Goal: Transaction & Acquisition: Purchase product/service

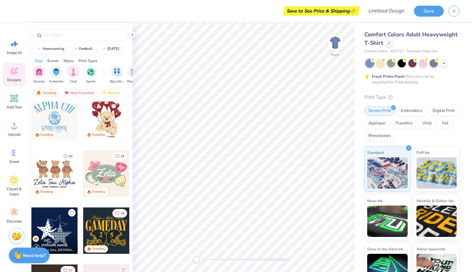
scroll to position [301, 0]
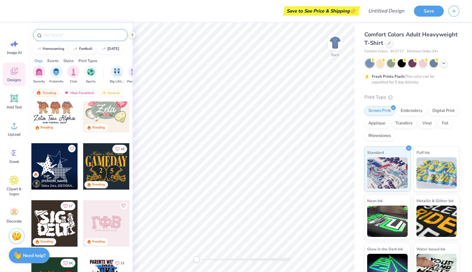
click at [77, 34] on input "text" at bounding box center [83, 35] width 80 height 6
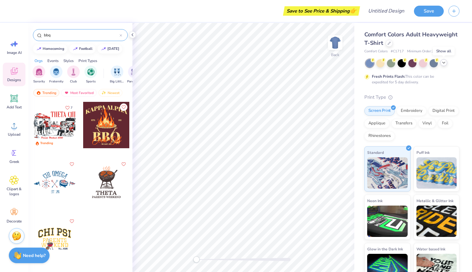
type input "bbq"
click at [444, 66] on div at bounding box center [443, 62] width 7 height 7
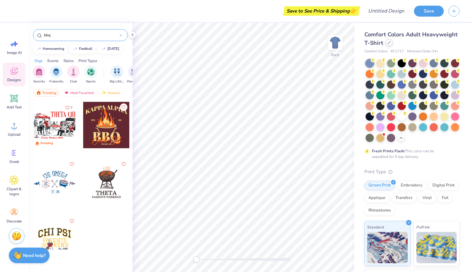
click at [390, 43] on icon at bounding box center [388, 42] width 3 height 3
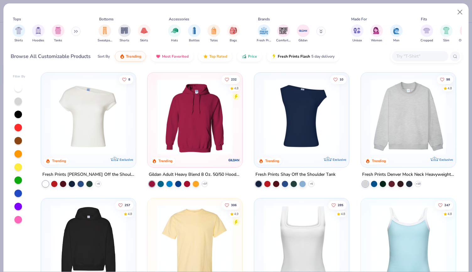
click at [379, 138] on div at bounding box center [326, 117] width 246 height 76
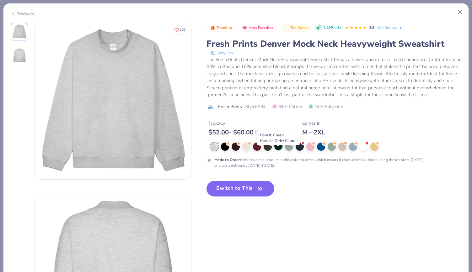
click at [279, 150] on div at bounding box center [278, 146] width 8 height 8
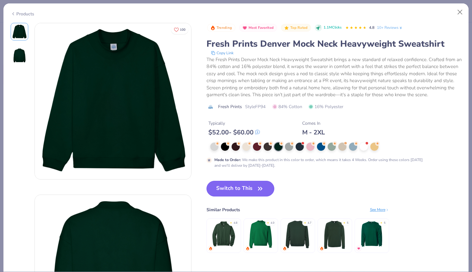
click at [251, 197] on button "Switch to This" at bounding box center [240, 189] width 68 height 16
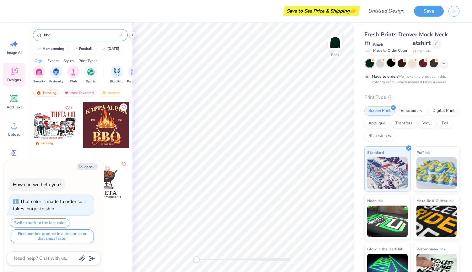
click at [390, 62] on div at bounding box center [391, 63] width 8 height 8
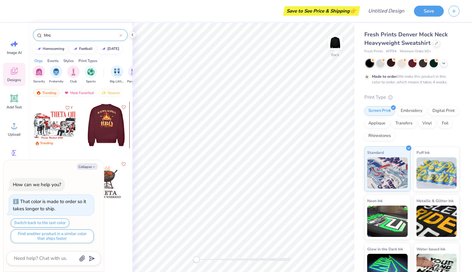
click at [110, 120] on div at bounding box center [106, 125] width 46 height 46
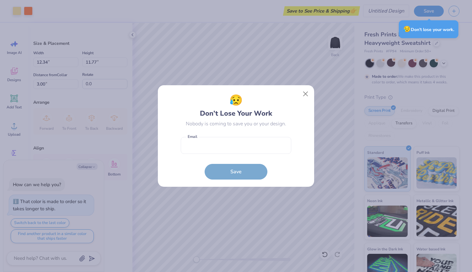
type textarea "x"
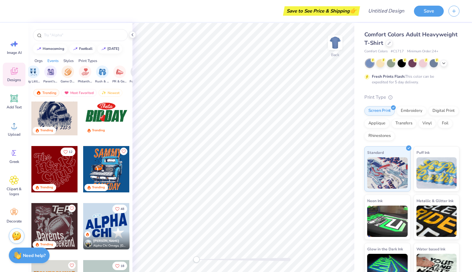
scroll to position [0, 85]
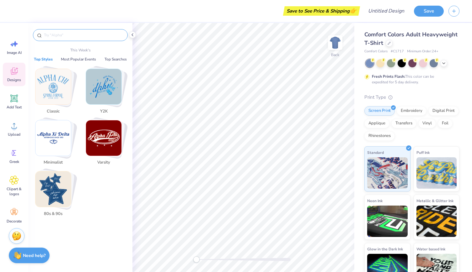
click at [80, 32] on input "text" at bounding box center [83, 35] width 80 height 6
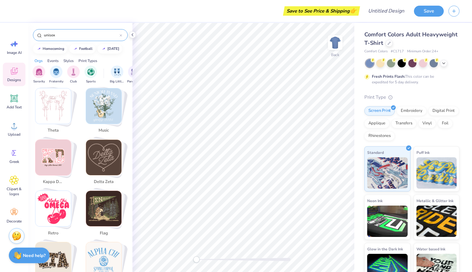
scroll to position [470, 0]
type input "u"
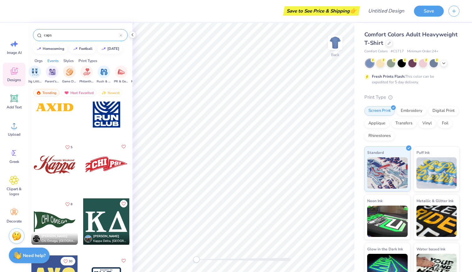
scroll to position [0, 84]
type input "caps"
click at [122, 76] on div "filter for PR & General" at bounding box center [119, 71] width 13 height 13
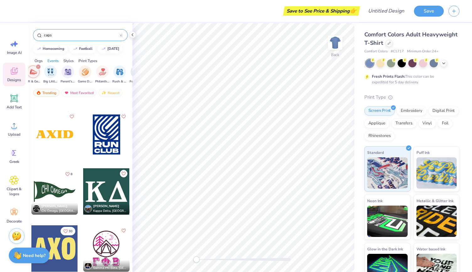
scroll to position [170, 0]
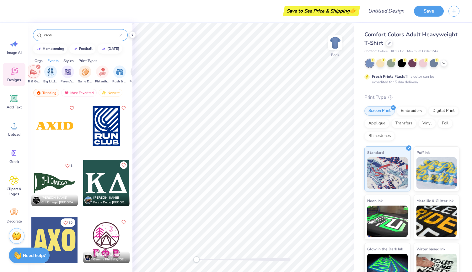
click at [122, 37] on div at bounding box center [121, 35] width 3 height 6
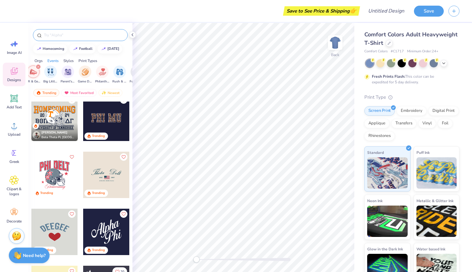
scroll to position [1434, 0]
click at [109, 176] on div at bounding box center [106, 175] width 46 height 46
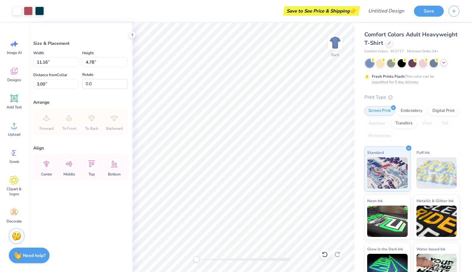
click at [443, 64] on icon at bounding box center [443, 62] width 5 height 5
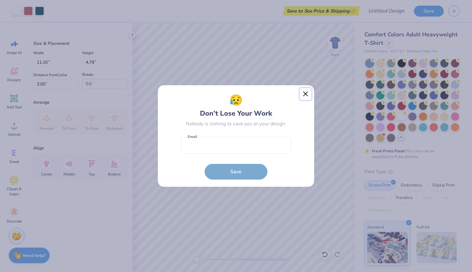
click at [308, 94] on button "Close" at bounding box center [306, 94] width 12 height 12
